Goal: Task Accomplishment & Management: Manage account settings

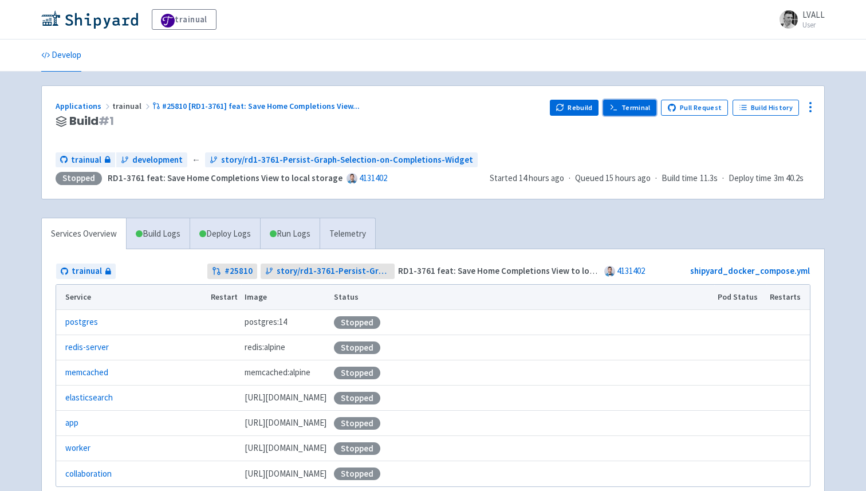
click at [632, 102] on link "Terminal" at bounding box center [629, 108] width 53 height 16
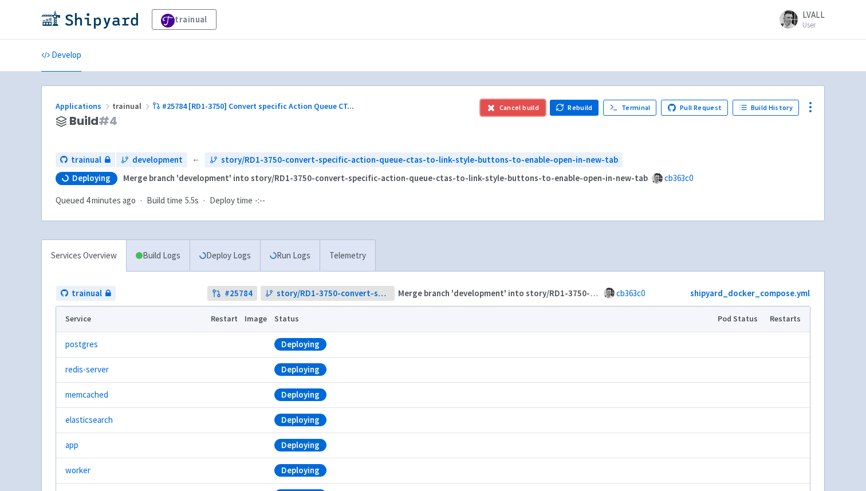
click at [532, 106] on button "Cancel build" at bounding box center [513, 108] width 65 height 16
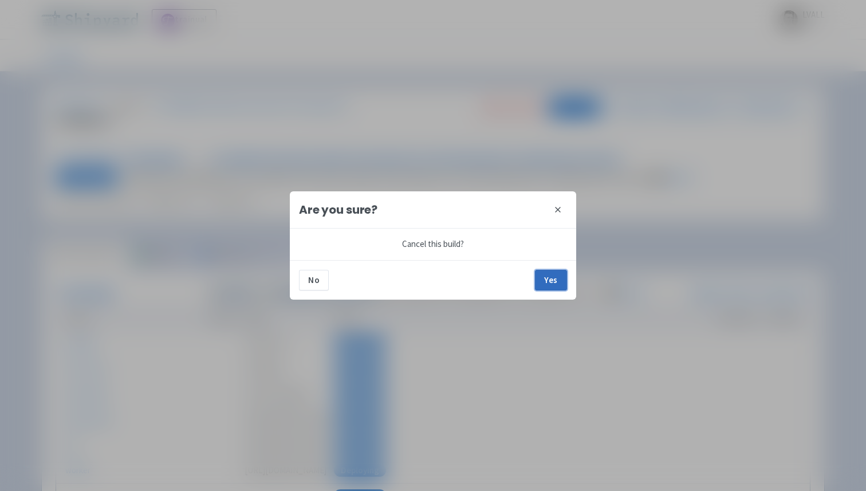
click at [552, 281] on button "Yes" at bounding box center [551, 280] width 32 height 21
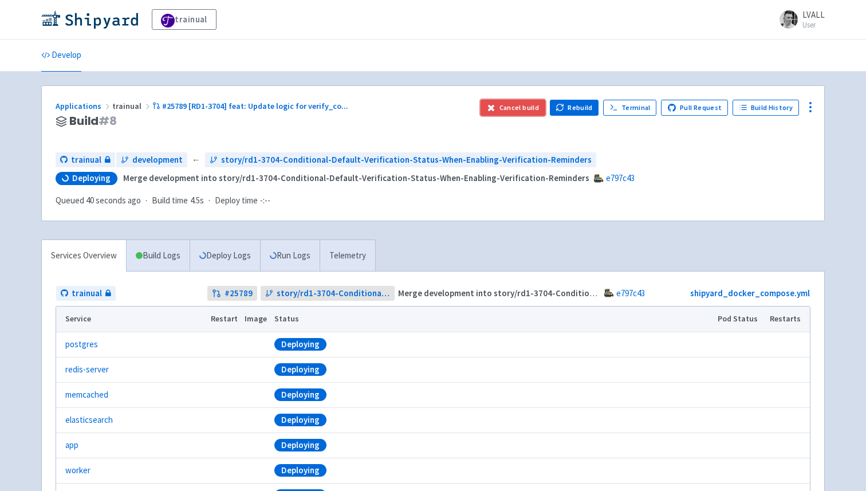
click at [514, 111] on button "Cancel build" at bounding box center [513, 108] width 65 height 16
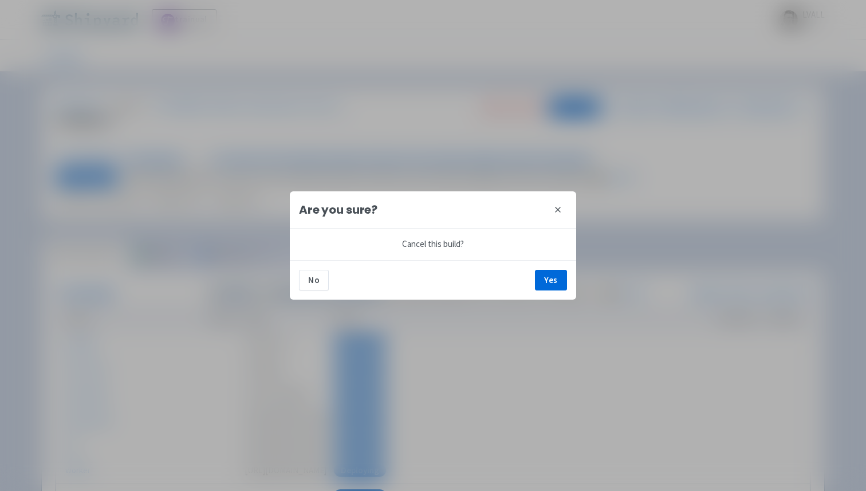
click at [561, 295] on div "No Yes" at bounding box center [433, 280] width 286 height 40
click at [554, 283] on button "Yes" at bounding box center [551, 280] width 32 height 21
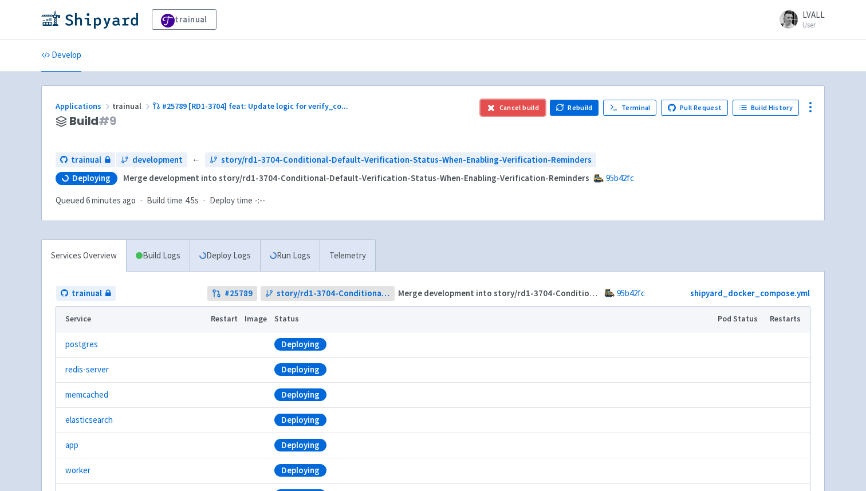
click at [508, 108] on button "Cancel build" at bounding box center [513, 108] width 65 height 16
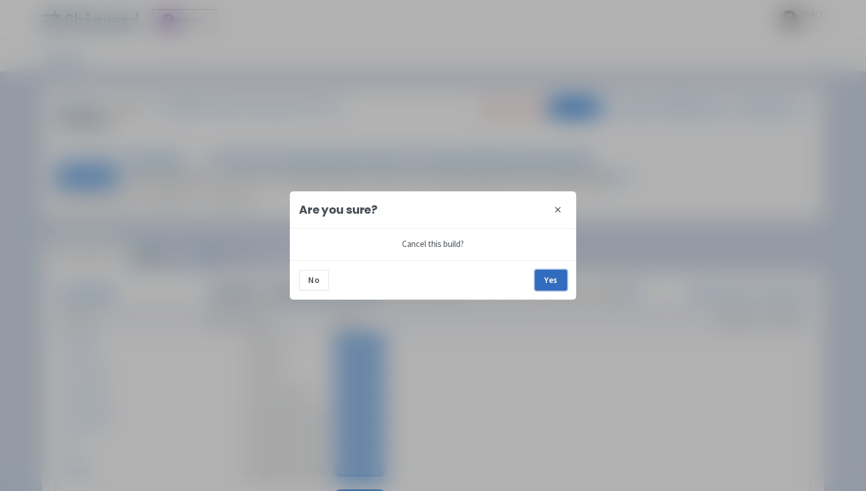
click at [548, 276] on button "Yes" at bounding box center [551, 280] width 32 height 21
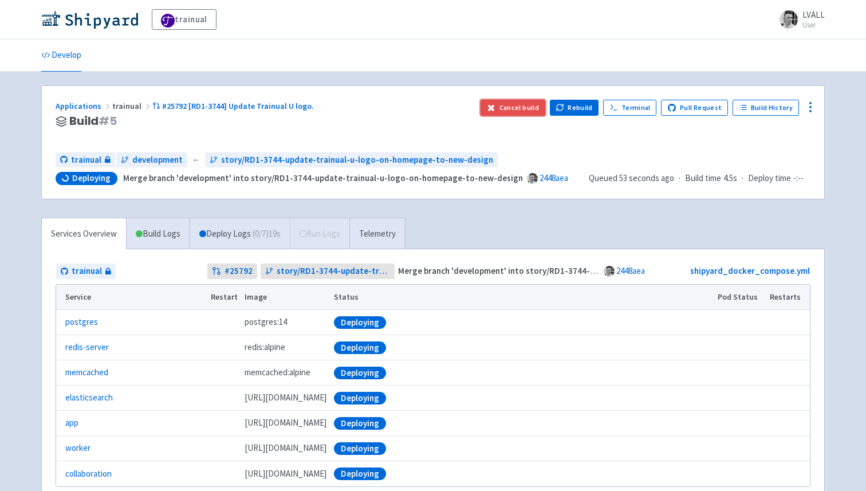
click at [511, 105] on button "Cancel build" at bounding box center [513, 108] width 65 height 16
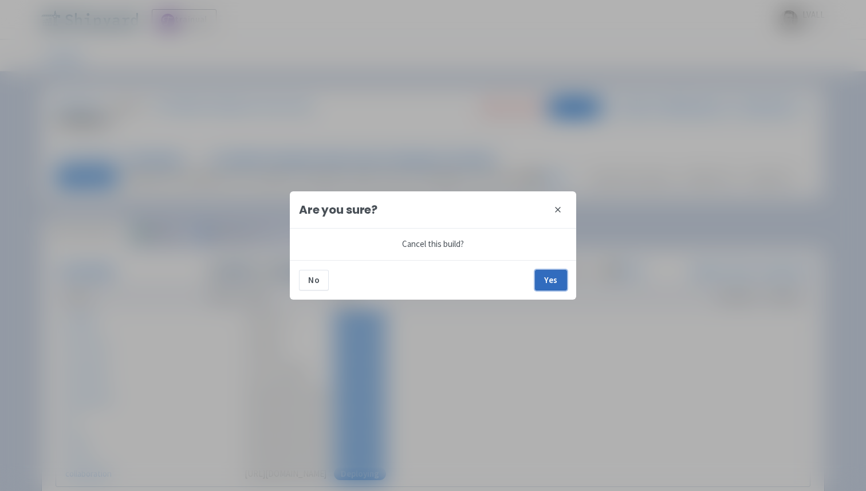
click at [548, 279] on button "Yes" at bounding box center [551, 280] width 32 height 21
